Goal: Information Seeking & Learning: Learn about a topic

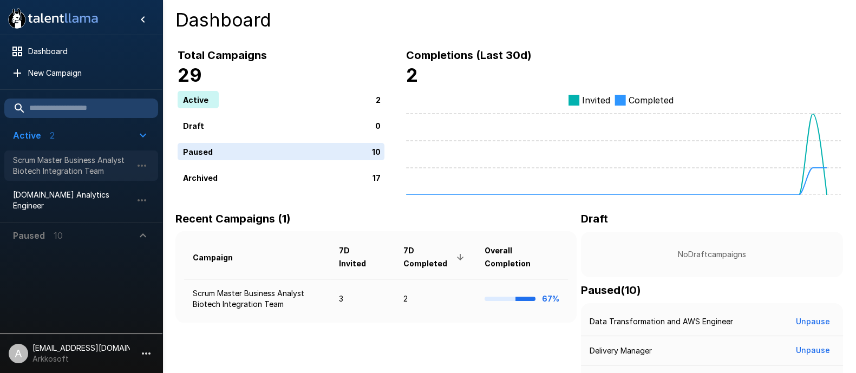
click at [65, 156] on span "Scrum Master Business Analyst Biotech Integration Team" at bounding box center [72, 166] width 119 height 22
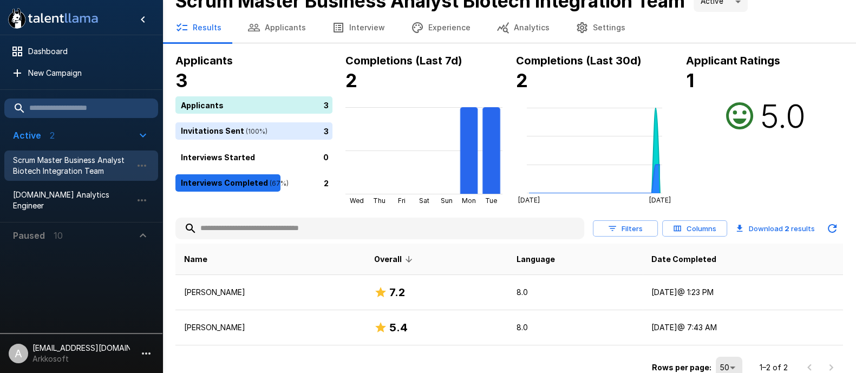
scroll to position [27, 0]
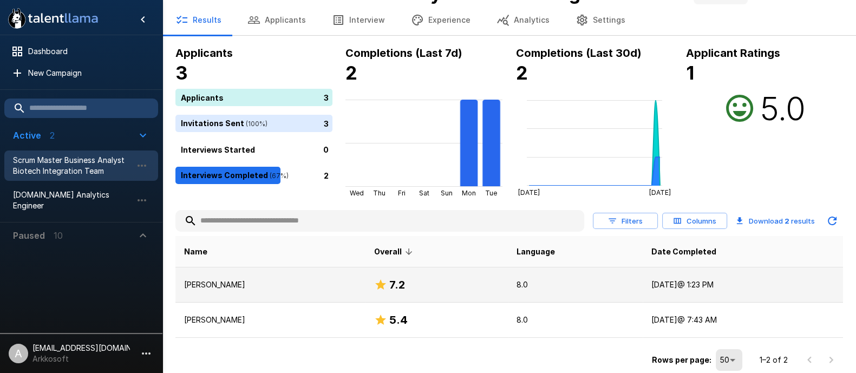
click at [244, 274] on td "[PERSON_NAME]" at bounding box center [270, 285] width 190 height 35
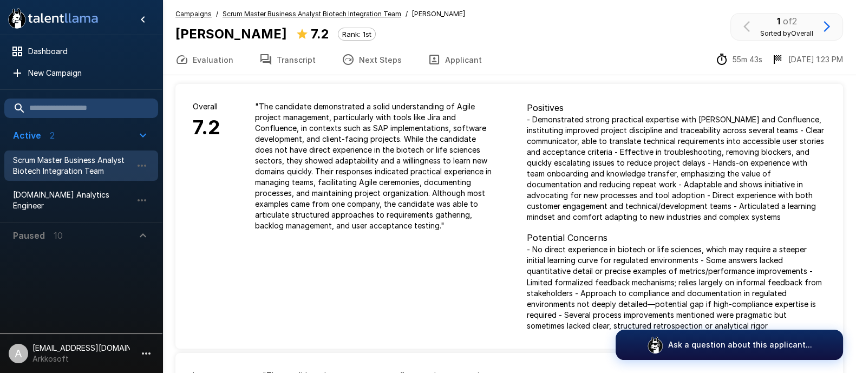
drag, startPoint x: 268, startPoint y: 34, endPoint x: 176, endPoint y: 35, distance: 92.1
click at [176, 35] on div "[PERSON_NAME] 7.2 Rank: 1st" at bounding box center [275, 34] width 200 height 21
copy b "[PERSON_NAME]"
click at [355, 11] on u "Scrum Master Business Analyst Biotech Integration Team" at bounding box center [312, 14] width 179 height 8
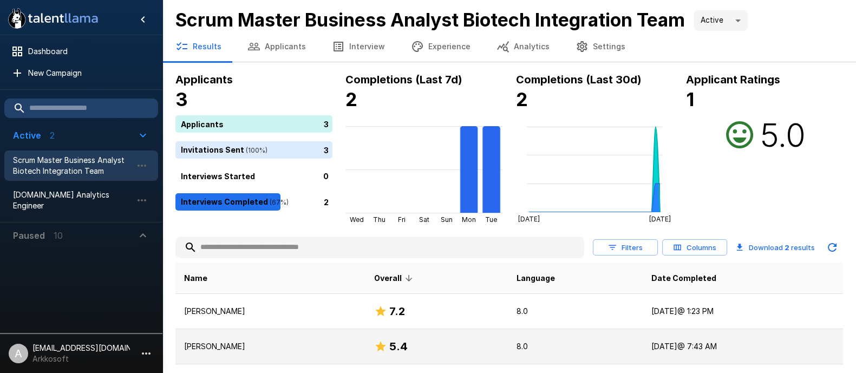
click at [244, 337] on td "[PERSON_NAME]" at bounding box center [270, 346] width 190 height 35
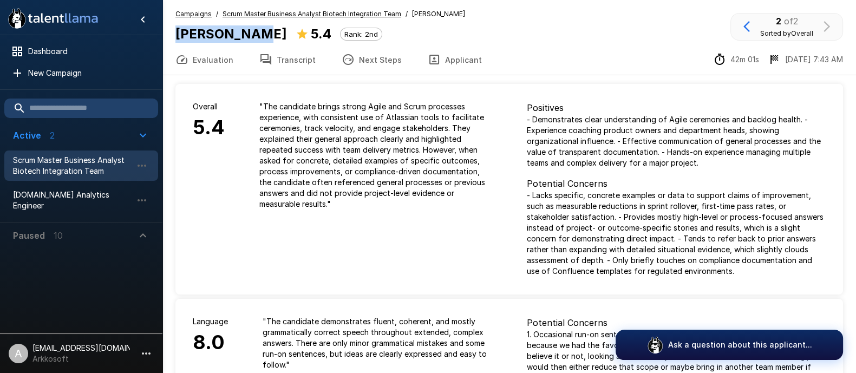
drag, startPoint x: 253, startPoint y: 36, endPoint x: 172, endPoint y: 39, distance: 80.8
click at [172, 39] on div "Campaigns / Scrum Master Business Analyst Biotech Integration Team / [PERSON_NA…" at bounding box center [509, 27] width 694 height 36
copy b "[PERSON_NAME]"
click at [317, 190] on p "" The candidate brings strong Agile and Scrum processes experience, with consis…" at bounding box center [375, 155] width 233 height 108
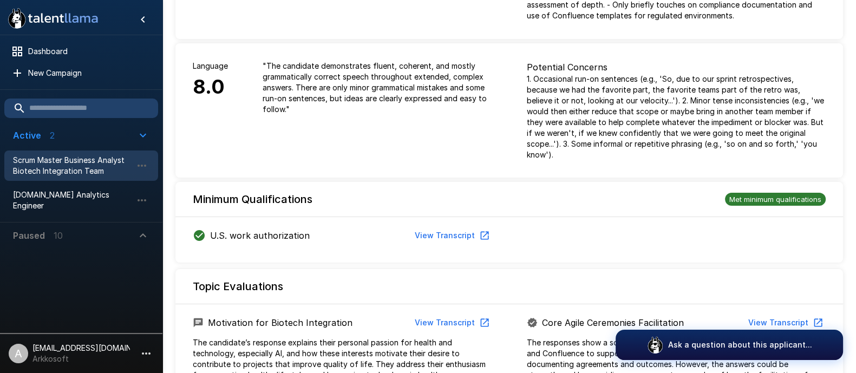
scroll to position [10, 0]
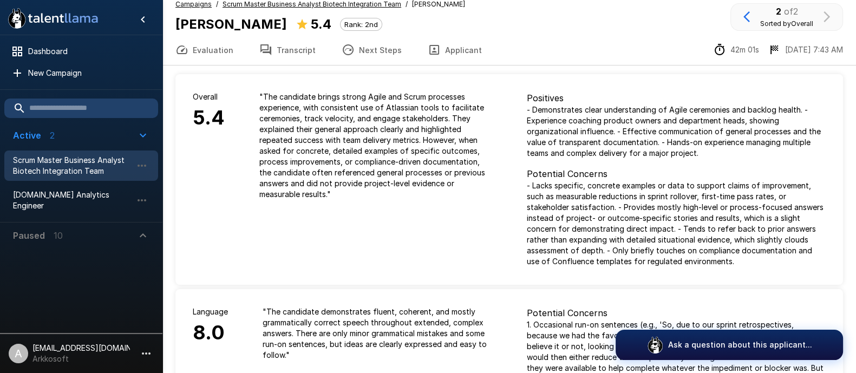
click at [79, 168] on span "Scrum Master Business Analyst Biotech Integration Team" at bounding box center [72, 166] width 119 height 22
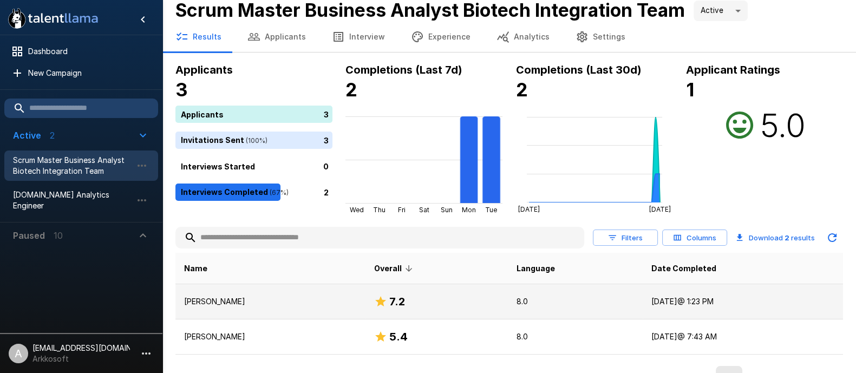
click at [262, 292] on td "[PERSON_NAME]" at bounding box center [270, 301] width 190 height 35
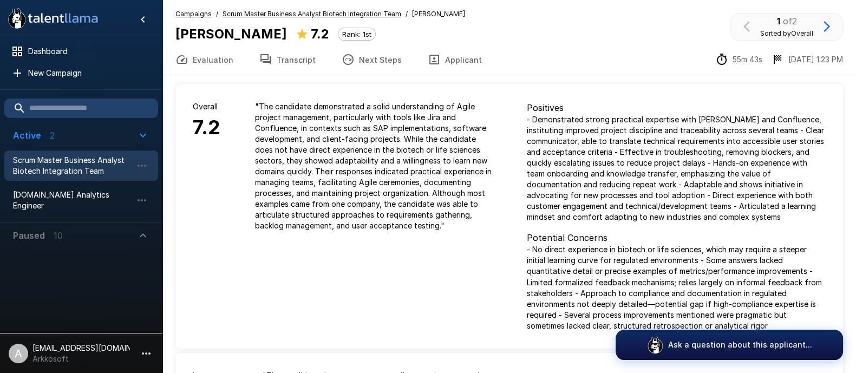
click at [562, 148] on p "- Demonstrated strong practical expertise with [PERSON_NAME] and Confluence, in…" at bounding box center [677, 168] width 300 height 108
click at [321, 15] on u "Scrum Master Business Analyst Biotech Integration Team" at bounding box center [312, 14] width 179 height 8
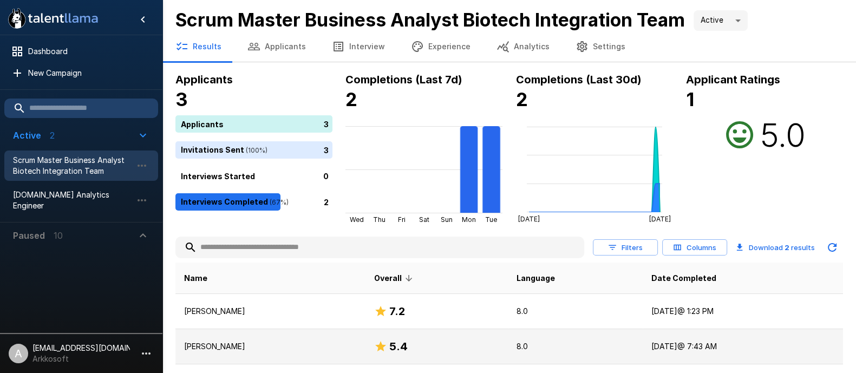
click at [241, 344] on p "[PERSON_NAME]" at bounding box center [270, 346] width 173 height 11
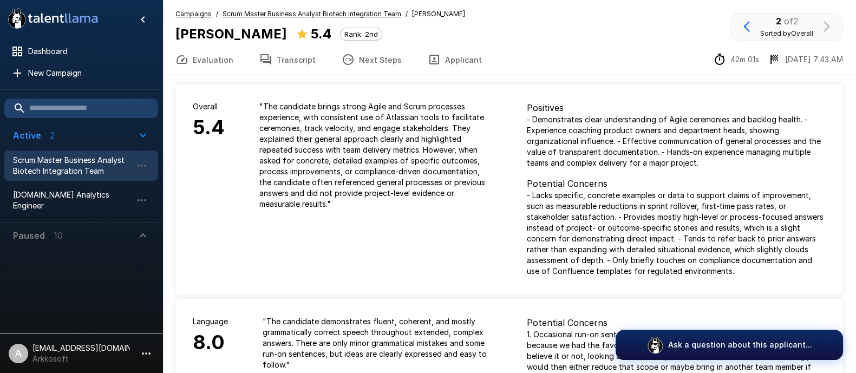
click at [75, 163] on span "Scrum Master Business Analyst Biotech Integration Team" at bounding box center [72, 166] width 119 height 22
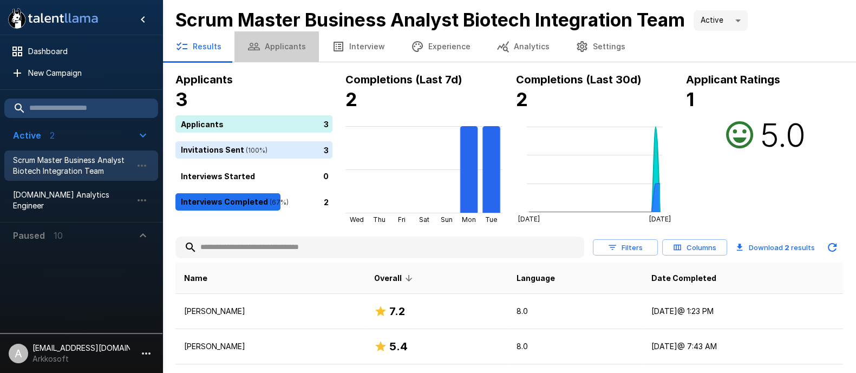
click at [282, 47] on button "Applicants" at bounding box center [277, 46] width 84 height 30
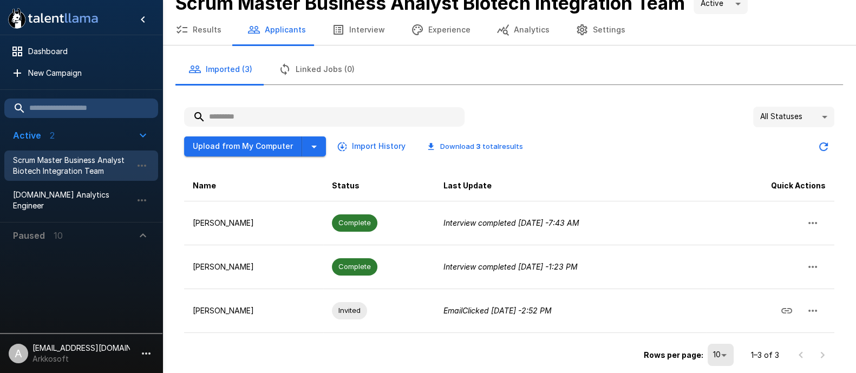
scroll to position [19, 0]
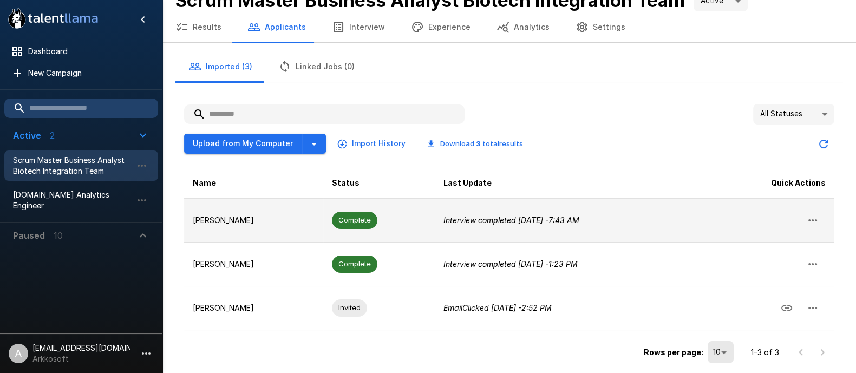
click at [229, 211] on td "[PERSON_NAME]" at bounding box center [253, 220] width 139 height 44
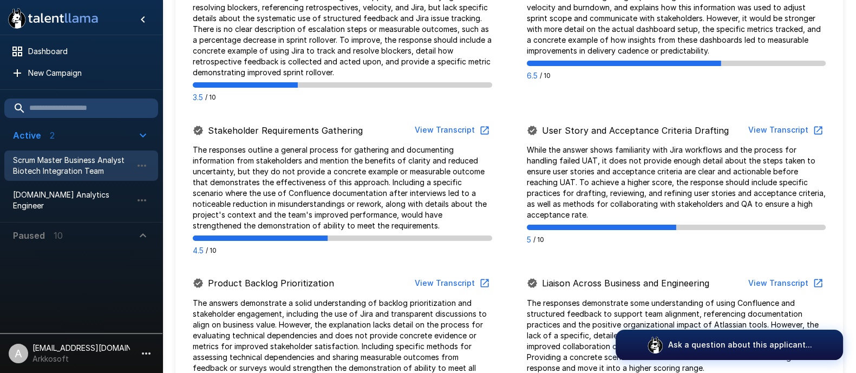
scroll to position [746, 0]
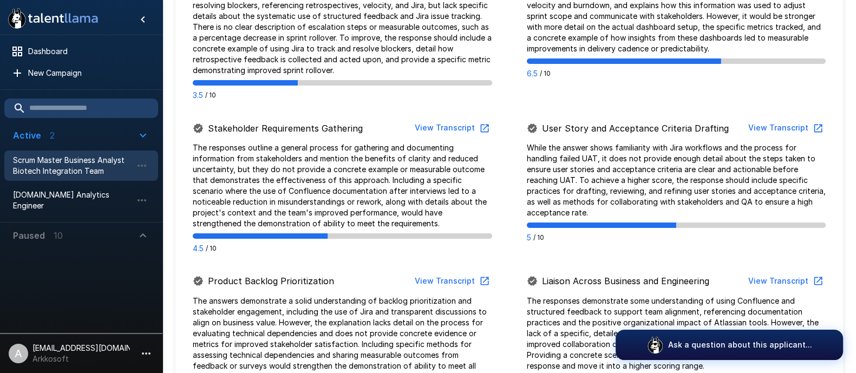
click at [775, 122] on button "View Transcript" at bounding box center [785, 128] width 82 height 20
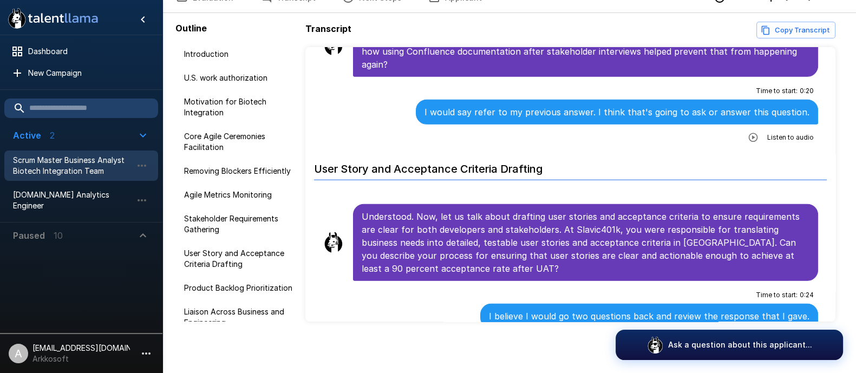
scroll to position [3782, 0]
